Goal: Transaction & Acquisition: Purchase product/service

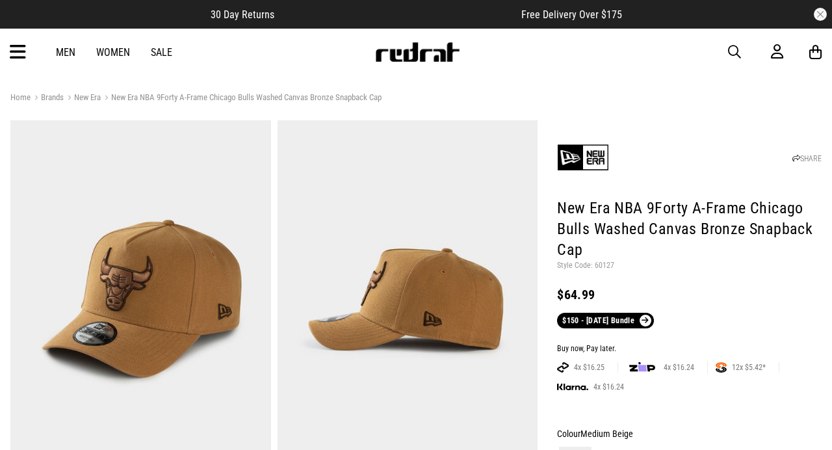
click at [605, 159] on img at bounding box center [583, 157] width 52 height 52
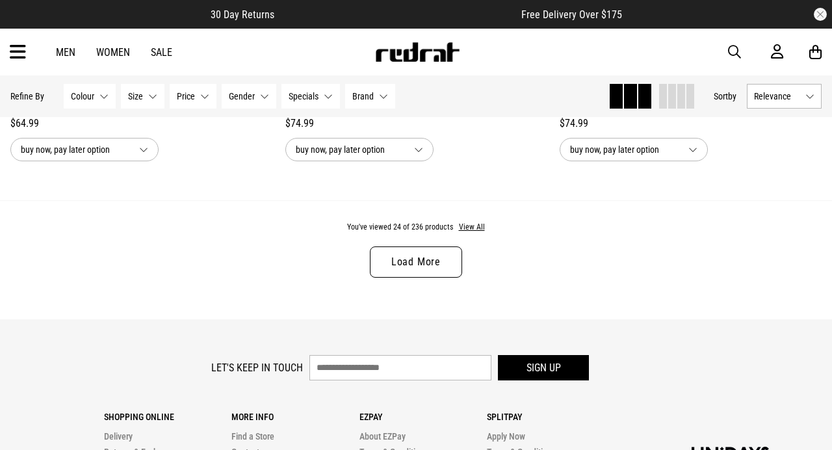
scroll to position [3801, 0]
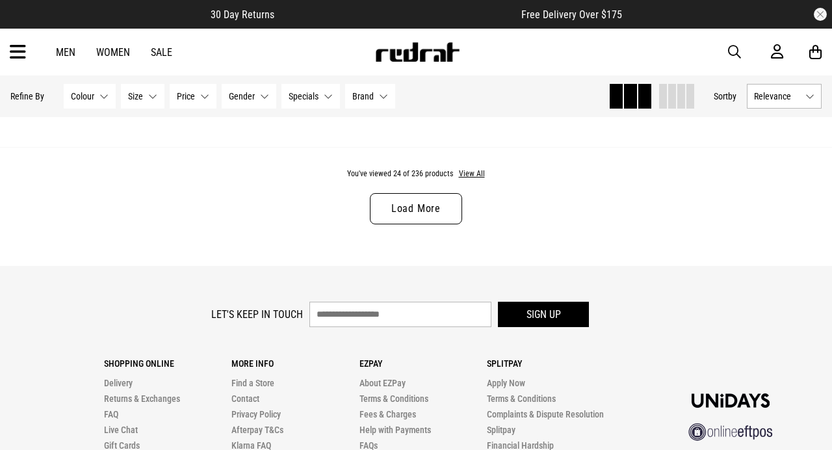
click at [414, 209] on link "Load More" at bounding box center [416, 208] width 92 height 31
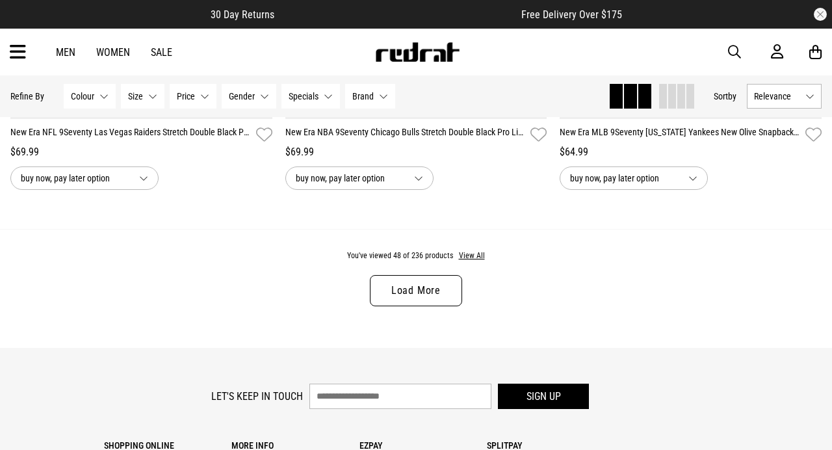
scroll to position [7433, 0]
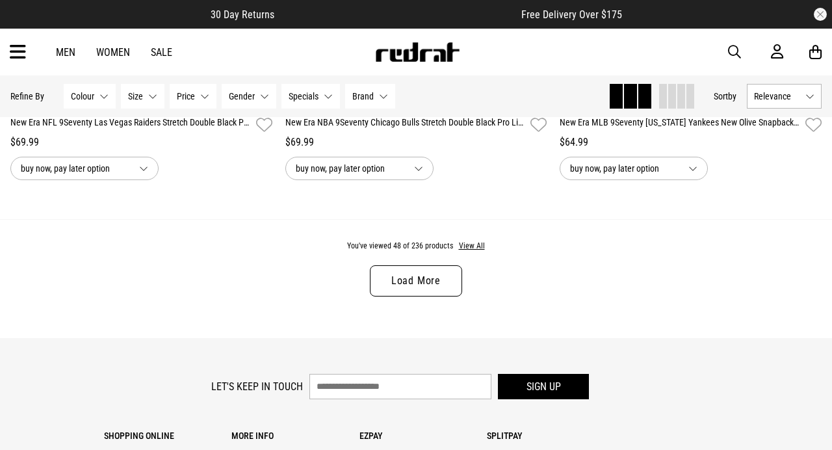
click at [408, 299] on div "You've viewed 48 of 236 products View All Load More" at bounding box center [416, 278] width 832 height 119
click at [411, 273] on link "Load More" at bounding box center [416, 280] width 92 height 31
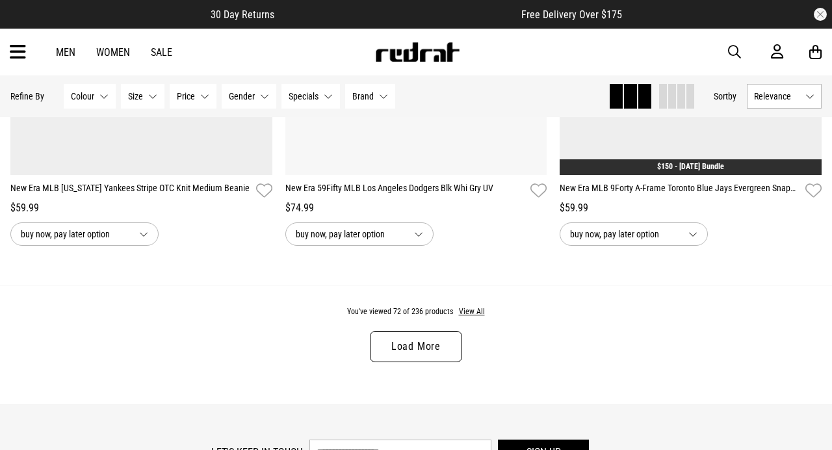
scroll to position [11077, 0]
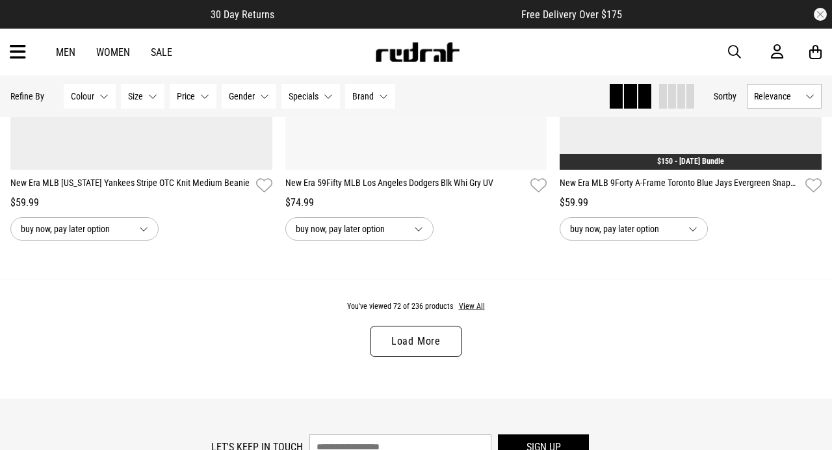
click at [420, 344] on link "Load More" at bounding box center [416, 340] width 92 height 31
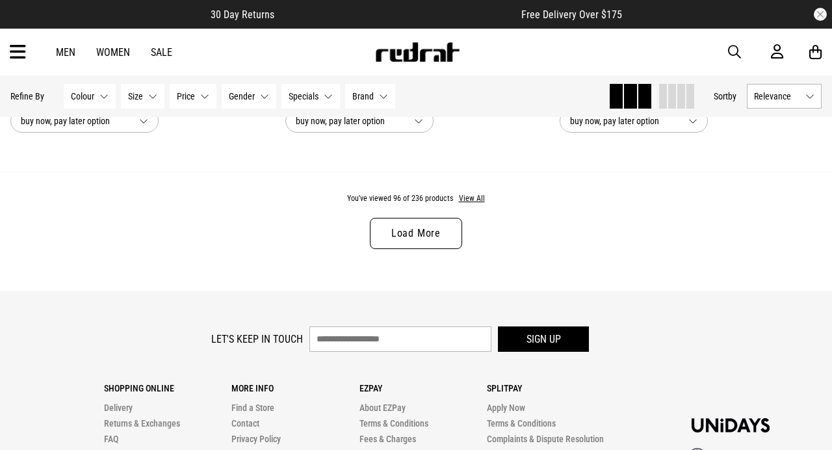
scroll to position [14903, 0]
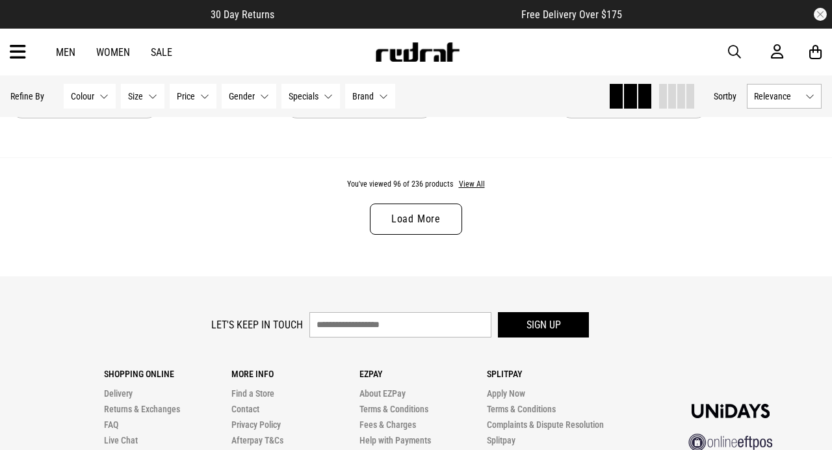
click at [411, 225] on link "Load More" at bounding box center [416, 218] width 92 height 31
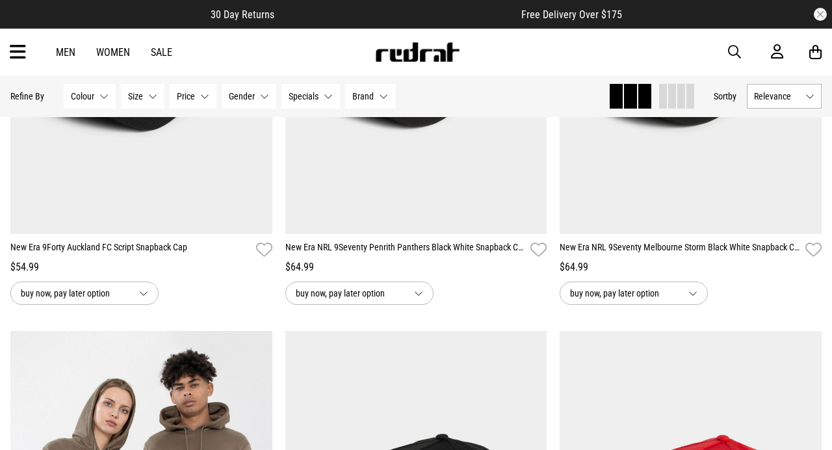
scroll to position [18013, 0]
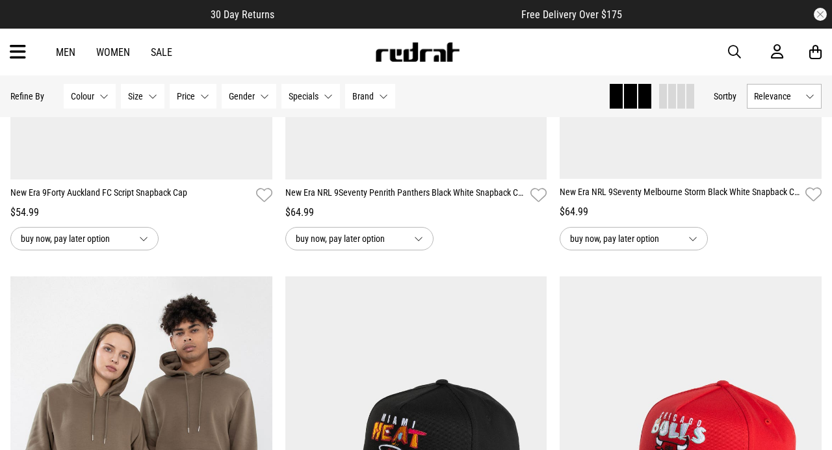
click at [364, 94] on span "Brand" at bounding box center [362, 96] width 21 height 10
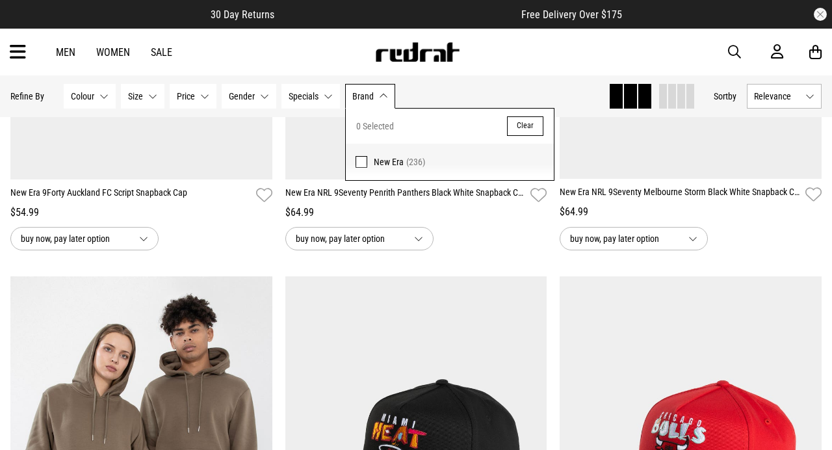
click at [364, 94] on span "Brand" at bounding box center [362, 96] width 21 height 10
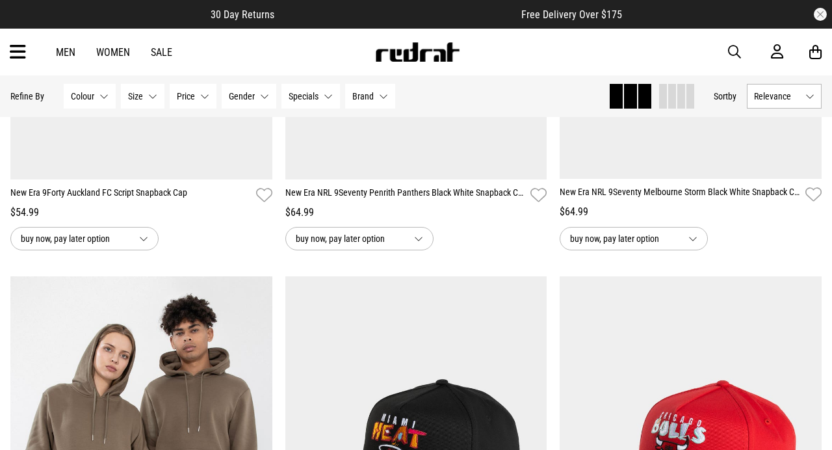
click at [77, 95] on span "Colour" at bounding box center [82, 96] width 23 height 10
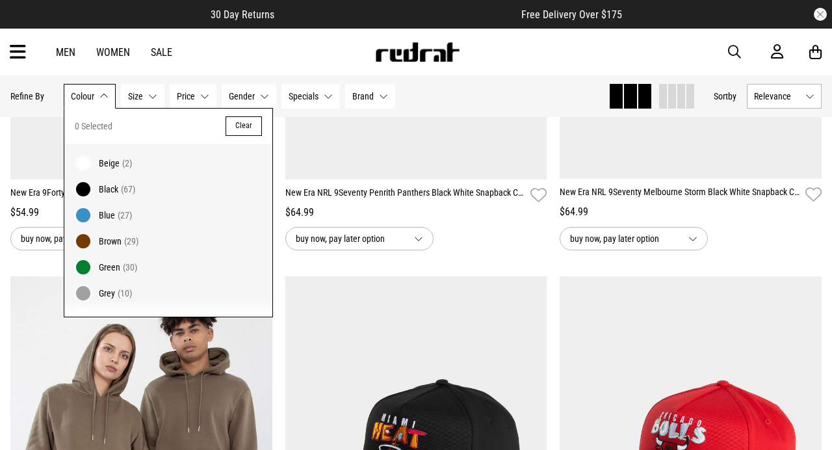
click at [86, 241] on span at bounding box center [83, 241] width 18 height 18
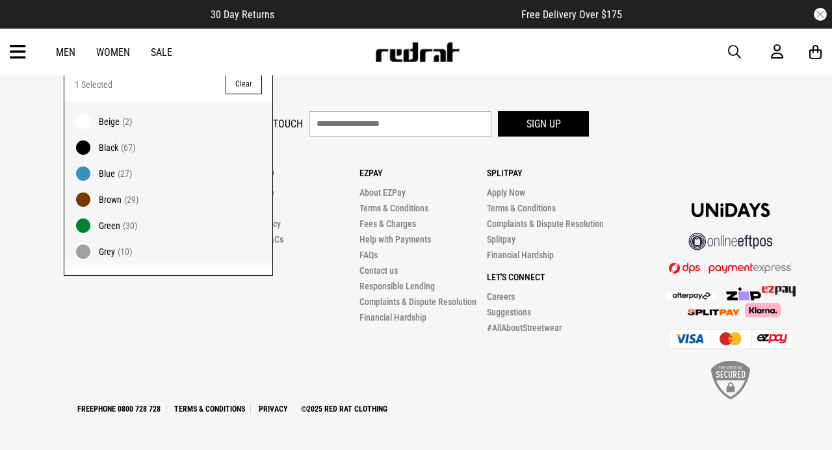
scroll to position [4006, 0]
click at [9, 361] on div "Let's keep in touch Sign up Shopping Online Delivery Returns & Exchanges FAQ Li…" at bounding box center [416, 262] width 832 height 303
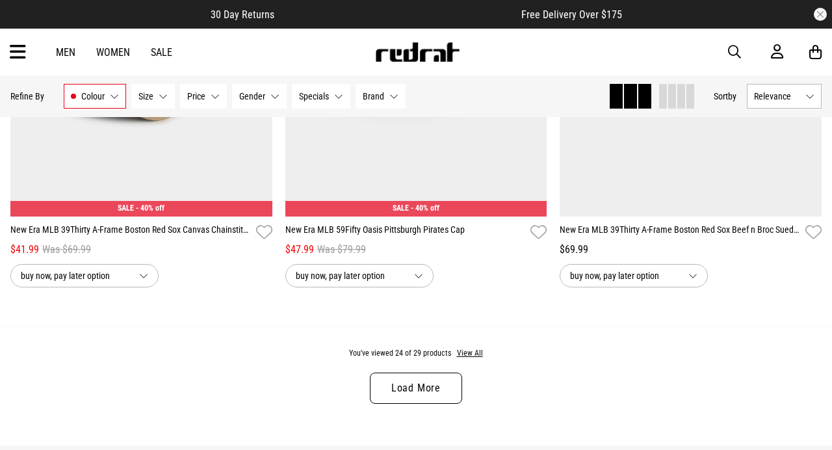
scroll to position [3640, 0]
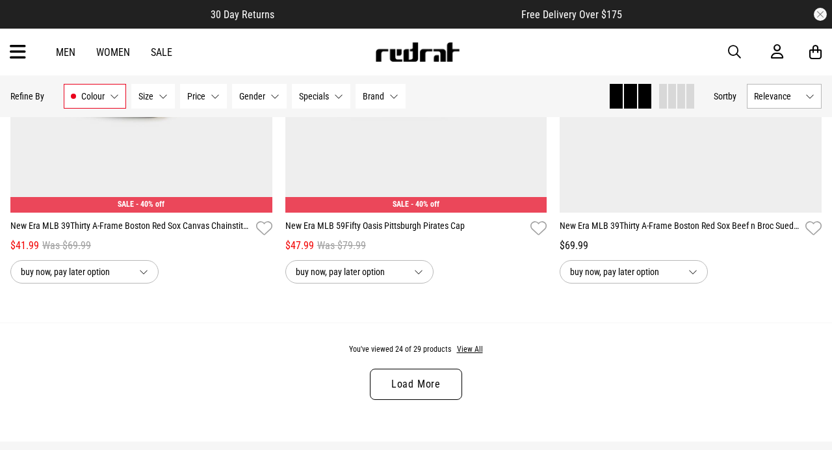
click at [433, 386] on link "Load More" at bounding box center [416, 383] width 92 height 31
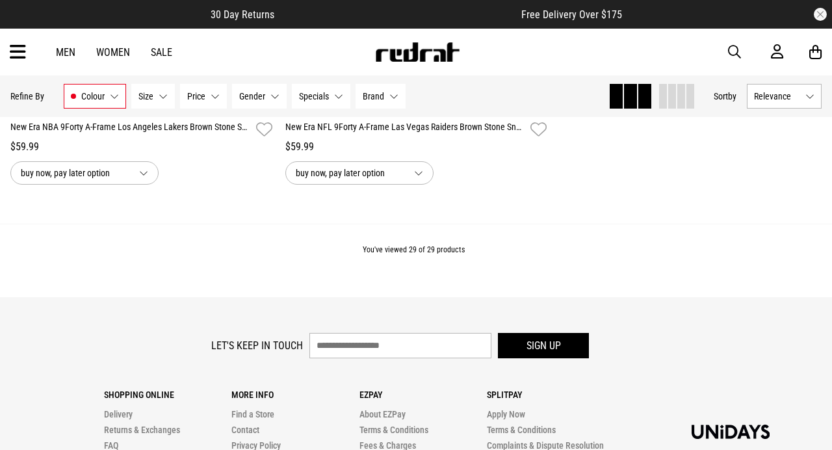
scroll to position [4666, 0]
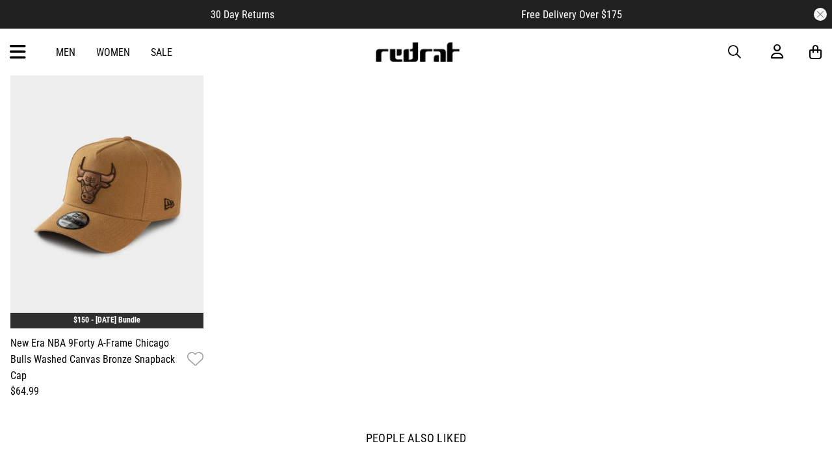
scroll to position [1457, 0]
